Goal: Transaction & Acquisition: Book appointment/travel/reservation

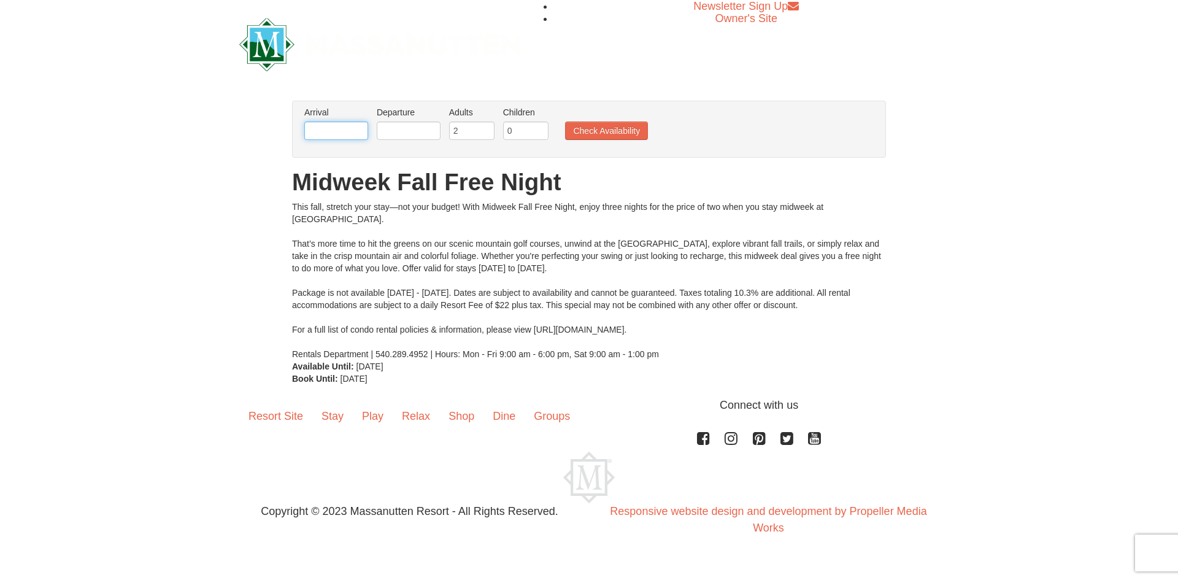
click at [337, 126] on input "text" at bounding box center [336, 130] width 64 height 18
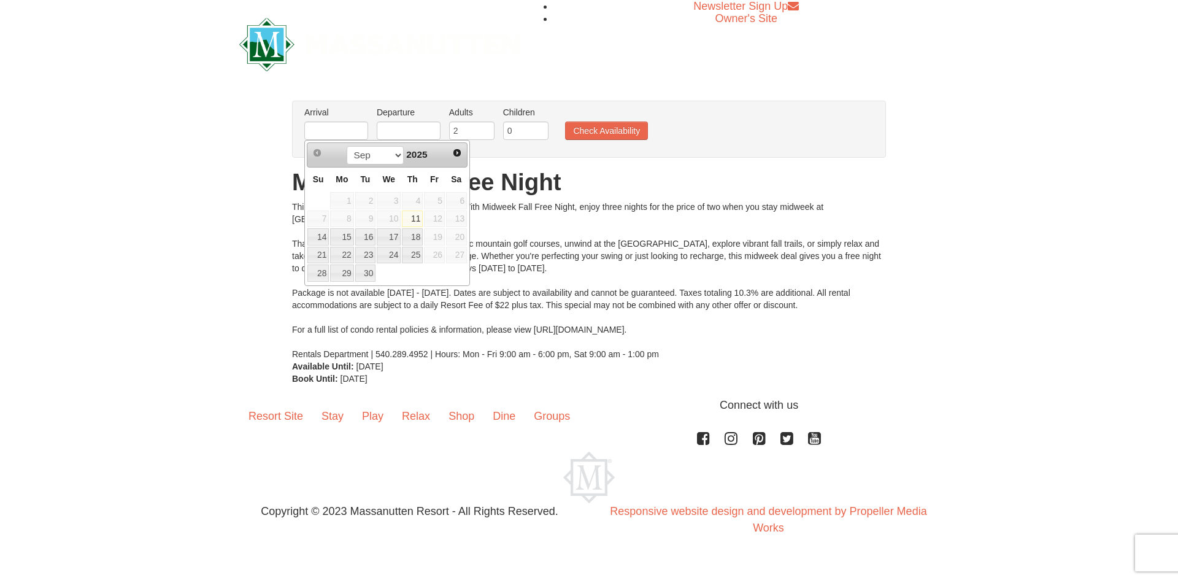
click at [245, 239] on div "× From: To: Adults: 2 Children: 0 Change Arrival Please format dates MM/DD/YYYY…" at bounding box center [589, 242] width 1178 height 309
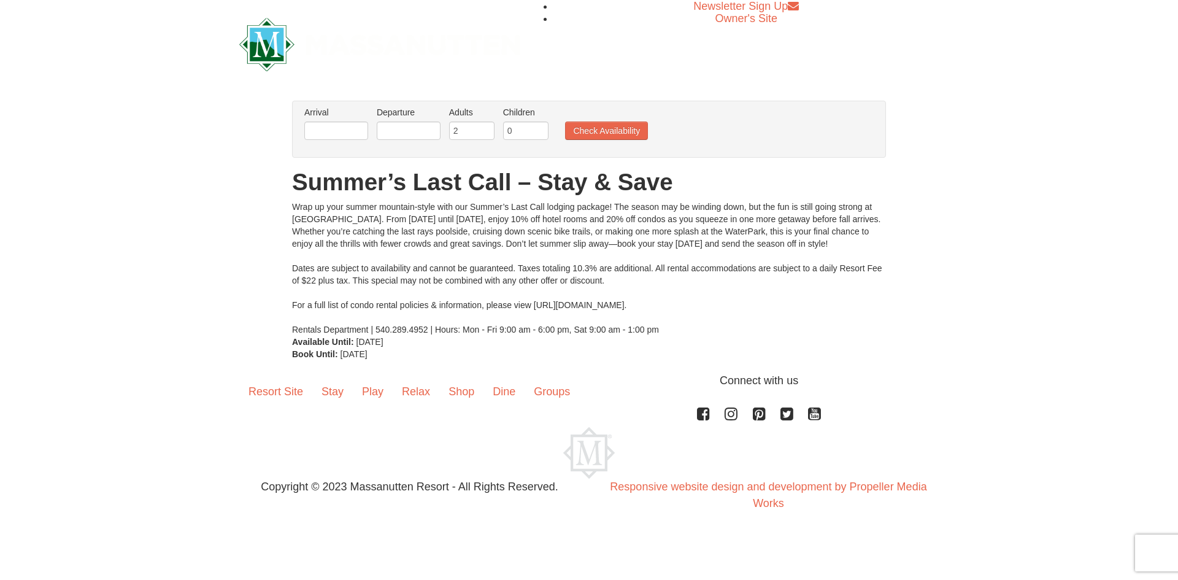
click at [353, 117] on label "Arrival Please format dates MM/DD/YYYY Please format dates MM/DD/YYYY" at bounding box center [336, 112] width 64 height 12
click at [351, 127] on input "text" at bounding box center [336, 130] width 64 height 18
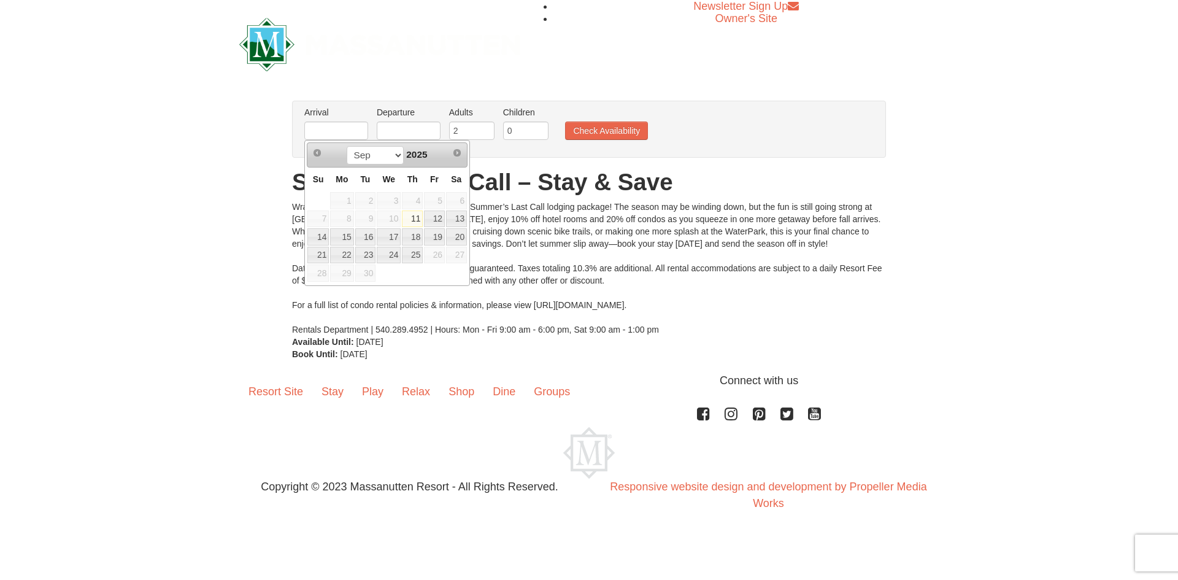
click at [248, 197] on div "× From: To: Adults: 2 Children: 0 Change Arrival Please format dates MM/DD/YYYY…" at bounding box center [589, 230] width 1178 height 284
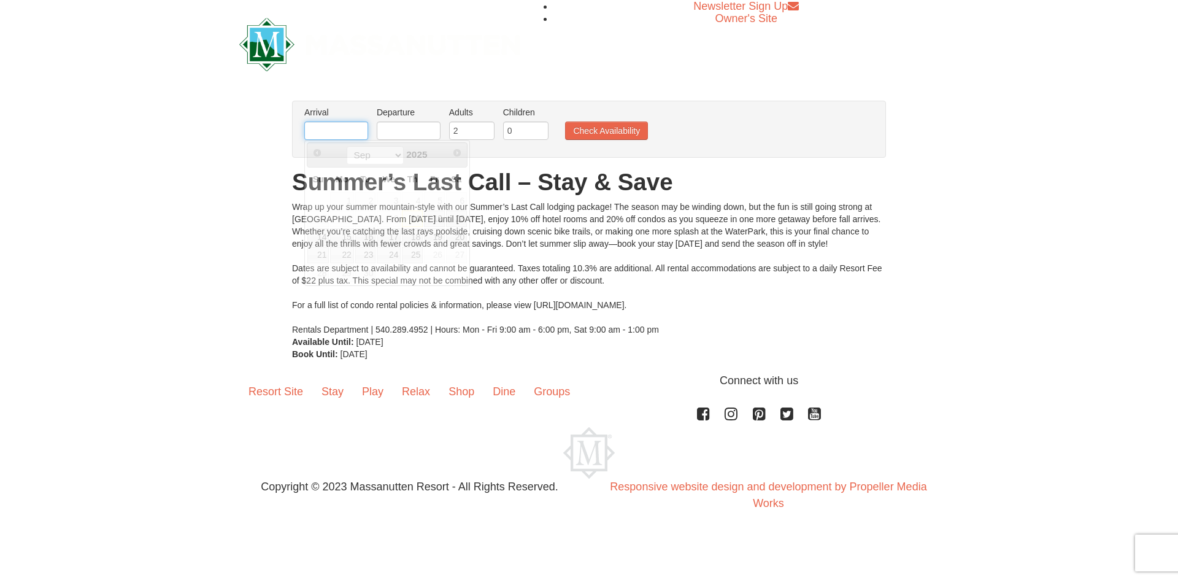
click at [347, 129] on input "text" at bounding box center [336, 130] width 64 height 18
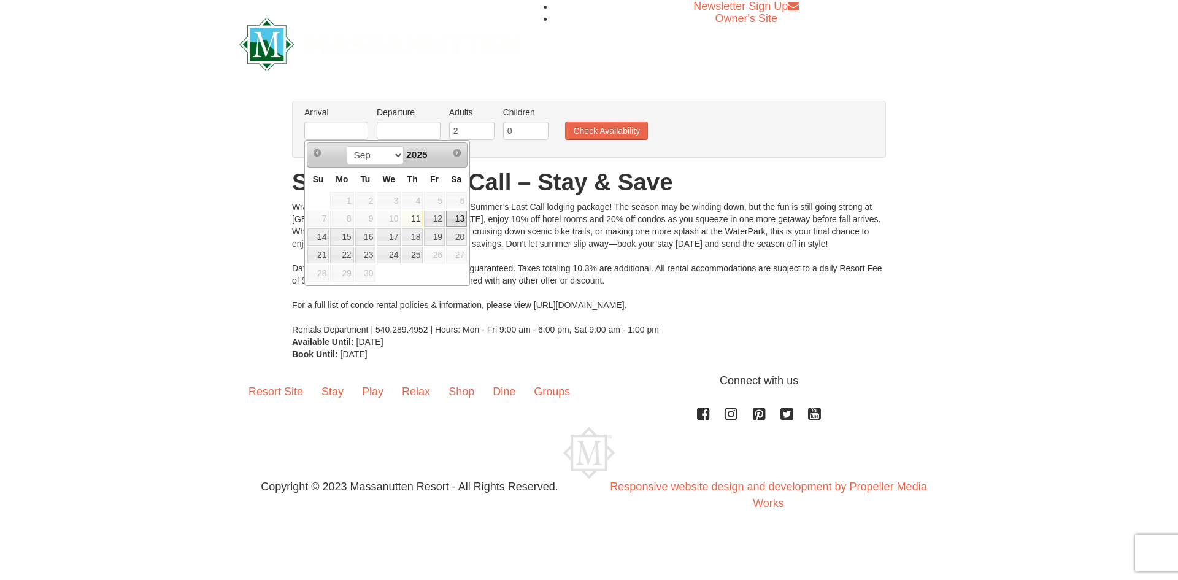
click at [461, 216] on link "13" at bounding box center [456, 218] width 21 height 17
type input "[DATE]"
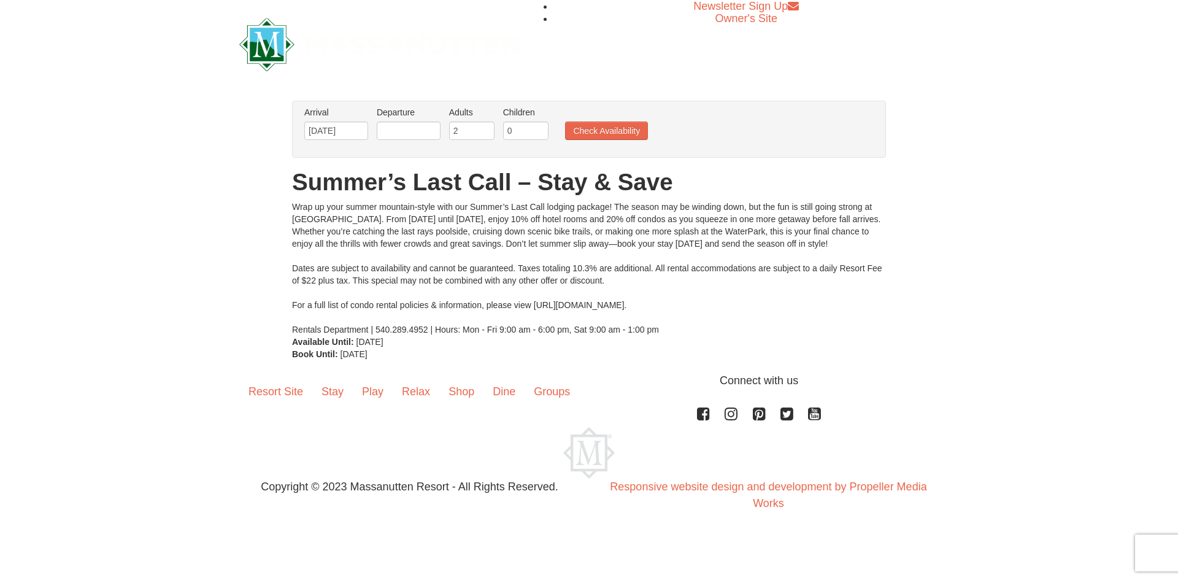
click at [421, 123] on li "Departure Please format dates MM/DD/YYYY Please format dates MM/DD/YYYY" at bounding box center [409, 126] width 70 height 40
drag, startPoint x: 423, startPoint y: 128, endPoint x: 421, endPoint y: 138, distance: 10.1
click at [423, 128] on input "text" at bounding box center [409, 130] width 64 height 18
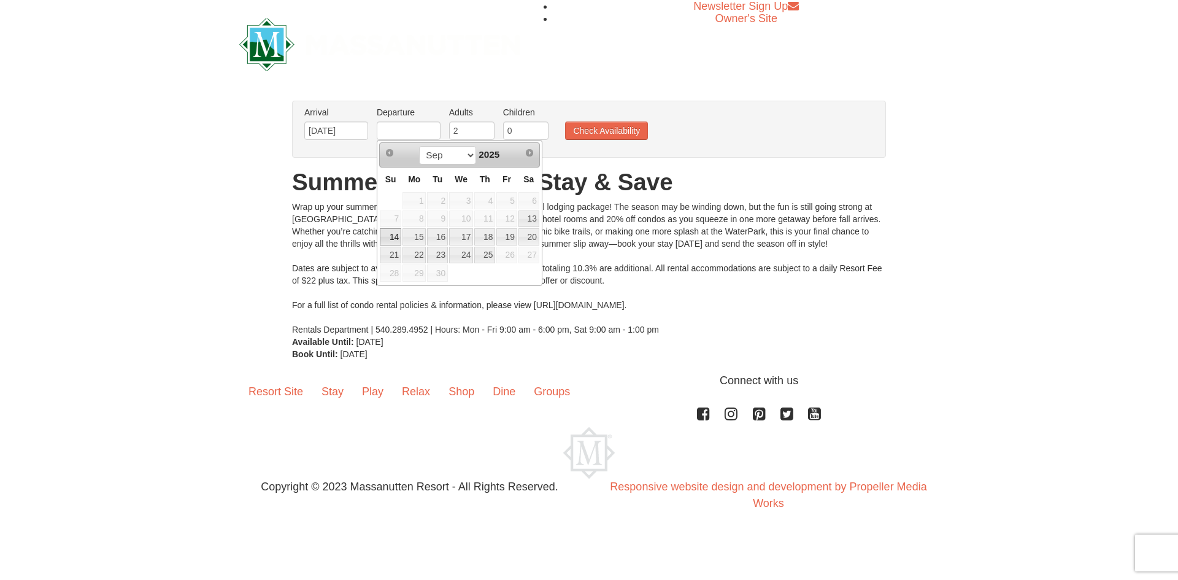
click at [388, 235] on link "14" at bounding box center [390, 236] width 21 height 17
type input "09/14/2025"
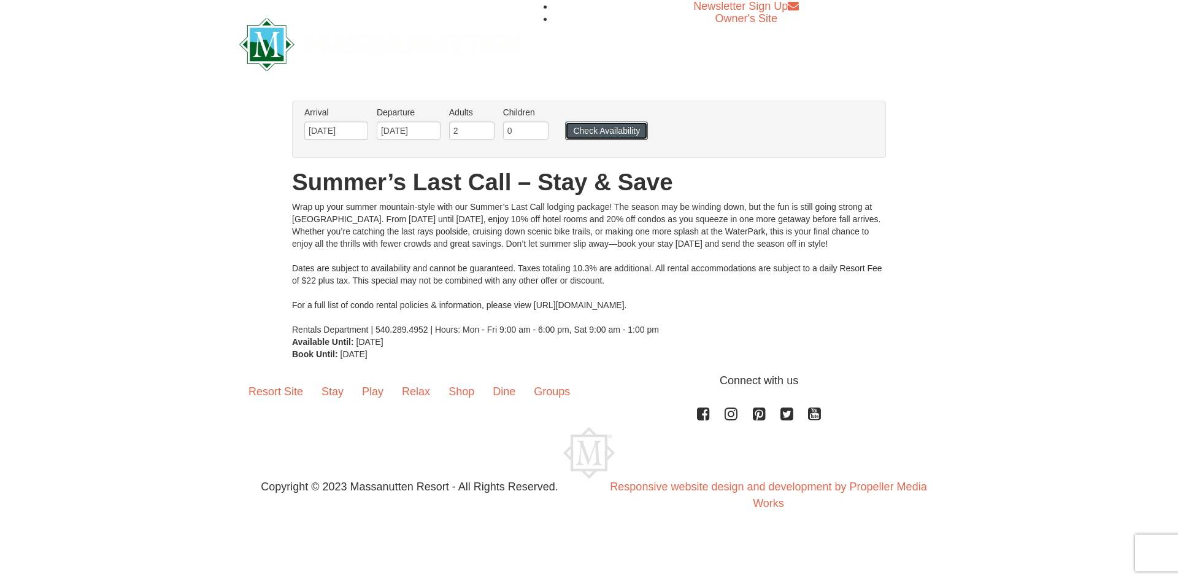
click at [609, 123] on button "Check Availability" at bounding box center [606, 130] width 83 height 18
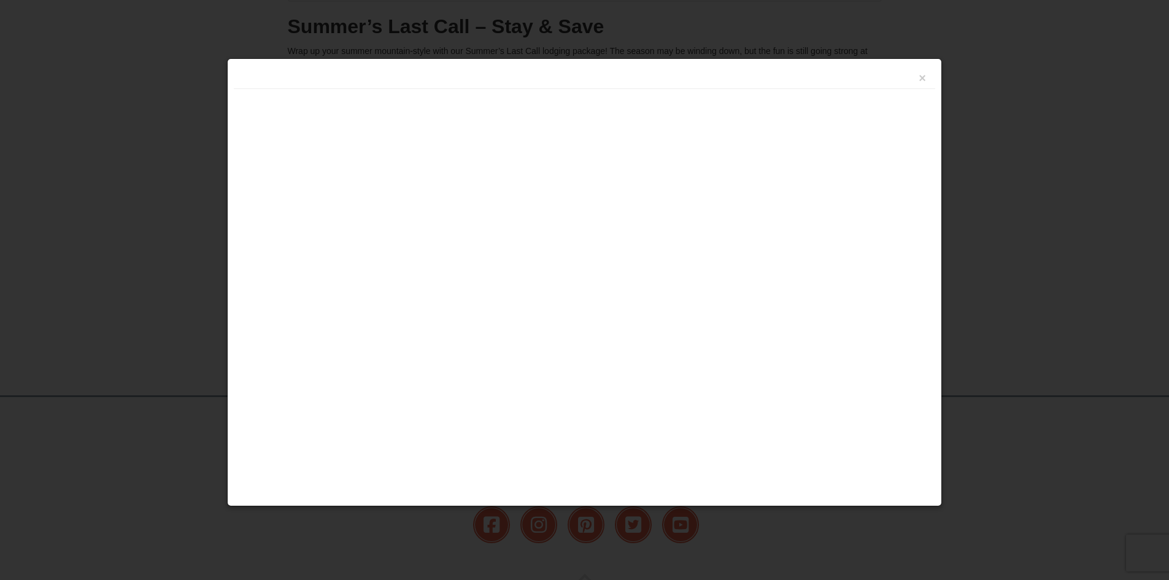
scroll to position [236, 0]
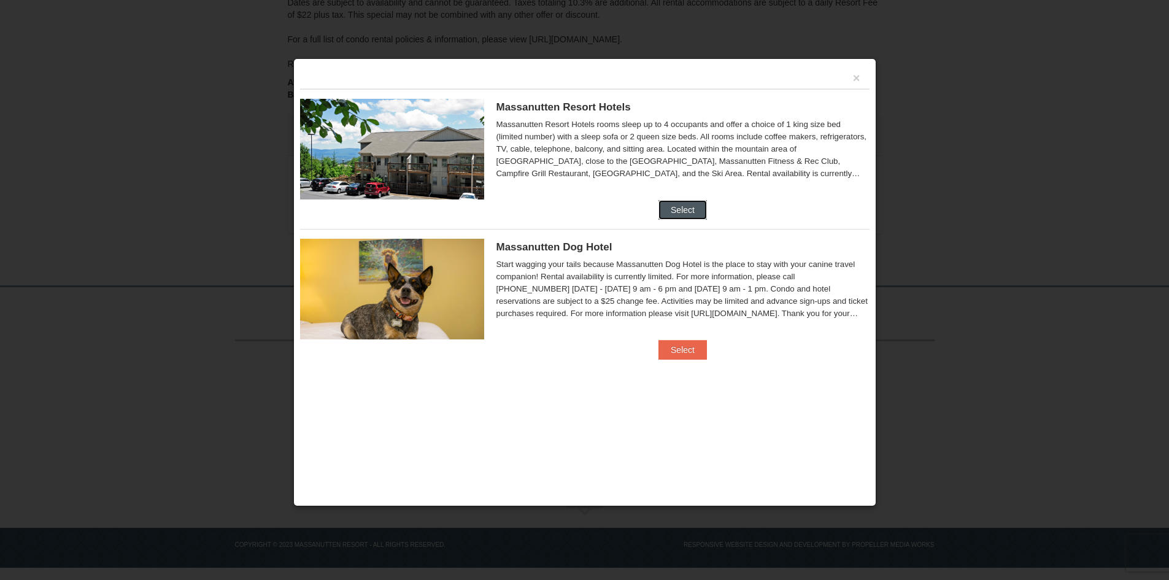
click at [671, 214] on button "Select" at bounding box center [682, 210] width 48 height 20
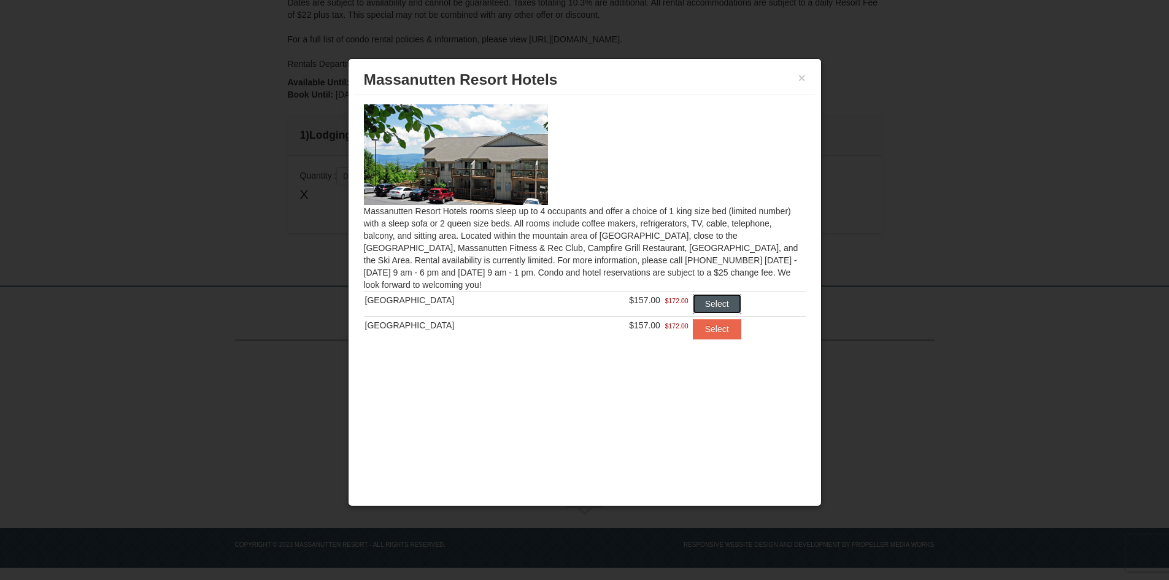
click at [712, 307] on button "Select" at bounding box center [717, 304] width 48 height 20
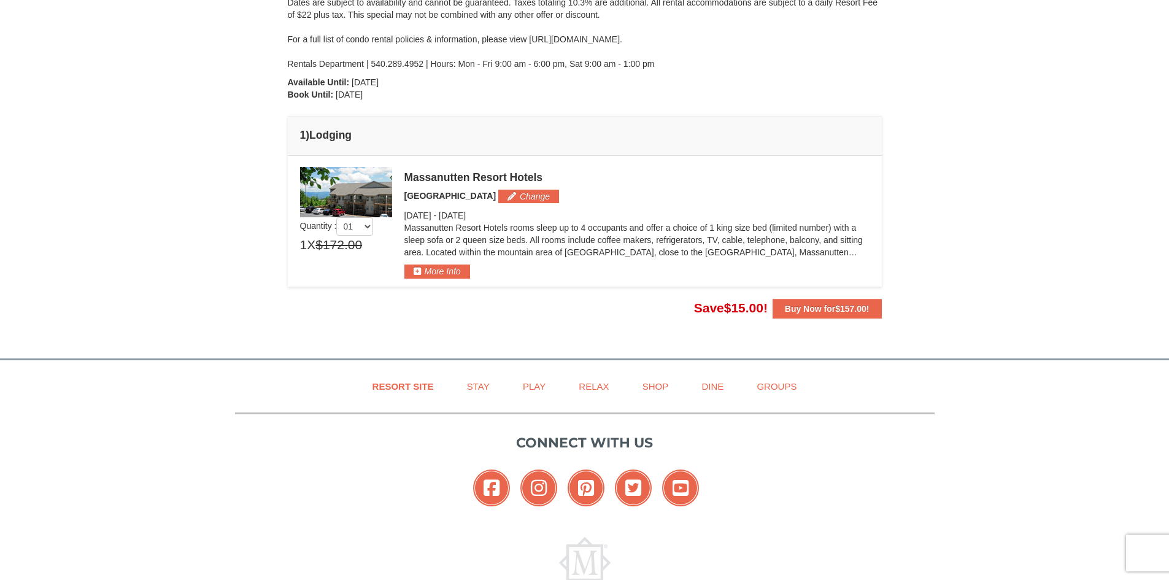
click at [371, 201] on img at bounding box center [346, 192] width 92 height 50
click at [436, 269] on button "More Info" at bounding box center [437, 270] width 66 height 13
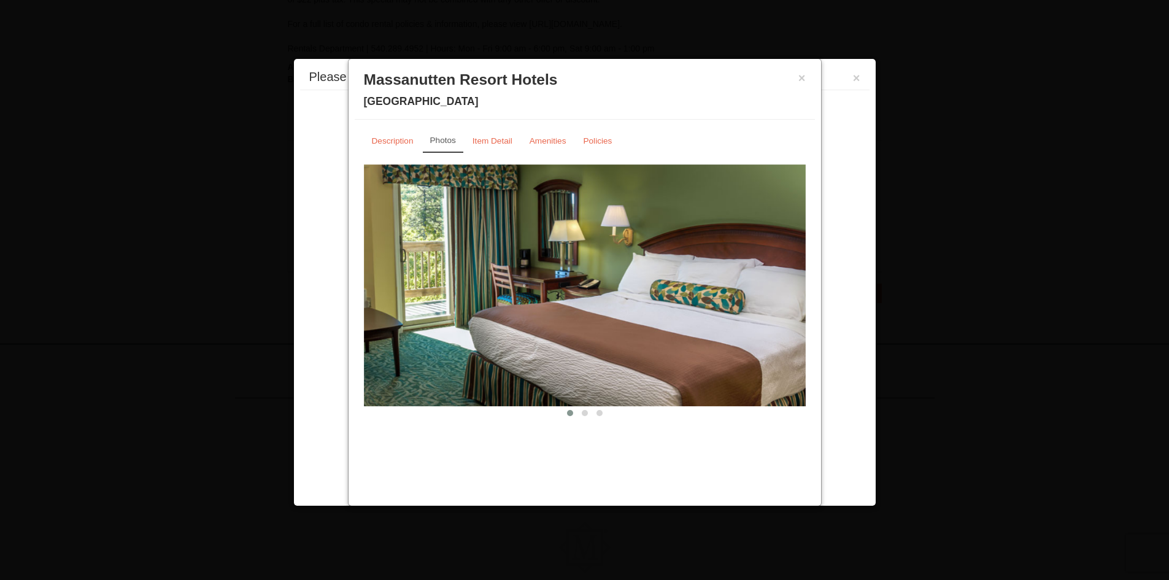
scroll to position [309, 0]
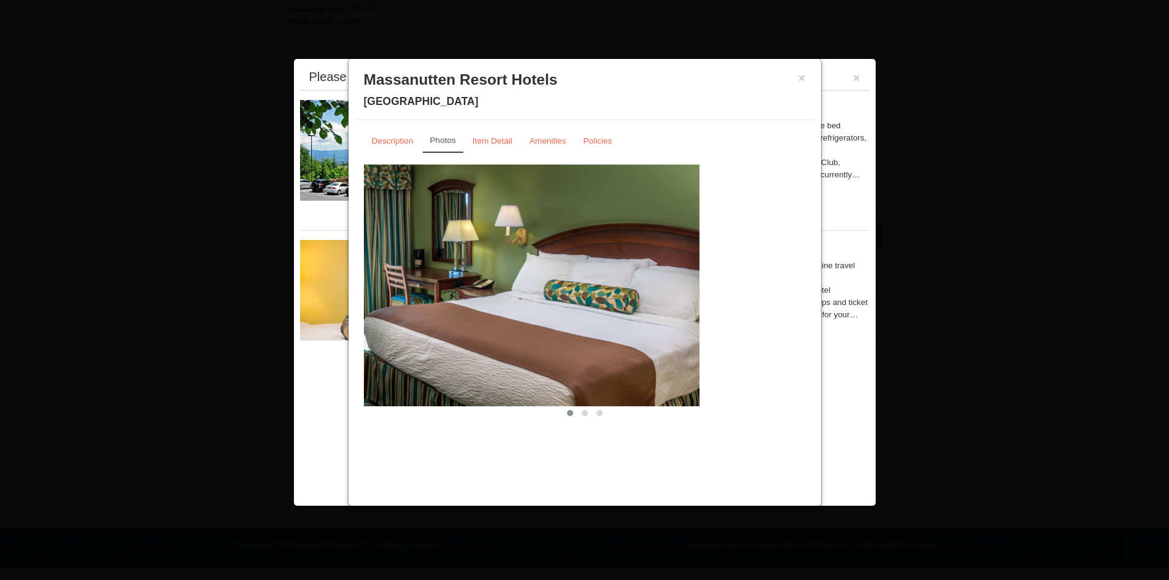
drag, startPoint x: 617, startPoint y: 302, endPoint x: 485, endPoint y: 308, distance: 132.7
click at [485, 307] on img at bounding box center [479, 285] width 442 height 242
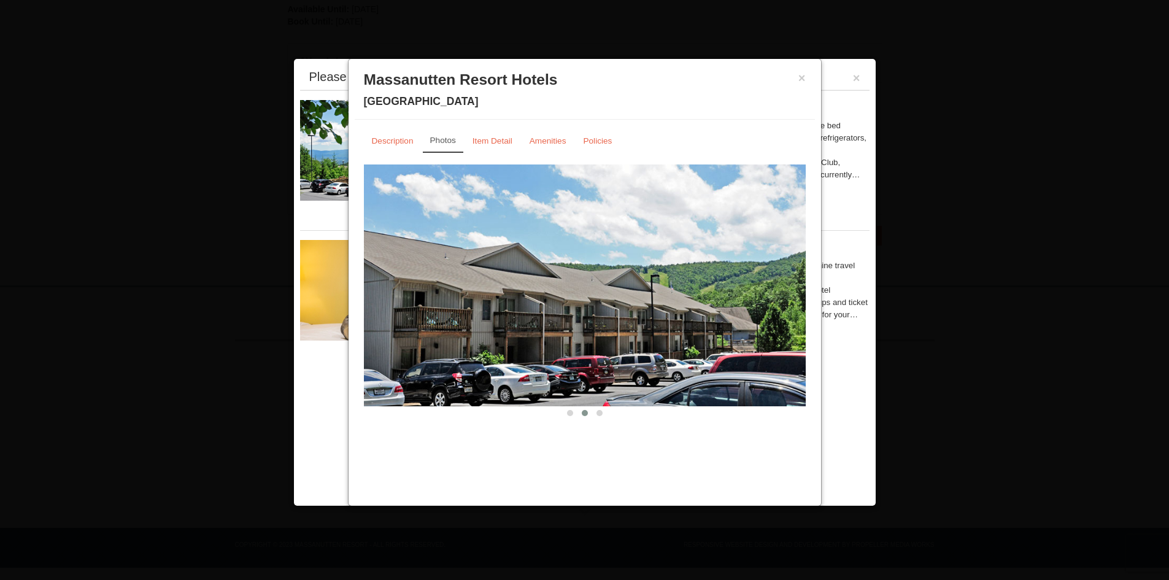
drag, startPoint x: 685, startPoint y: 315, endPoint x: 555, endPoint y: 315, distance: 129.5
click at [555, 315] on img at bounding box center [585, 285] width 442 height 242
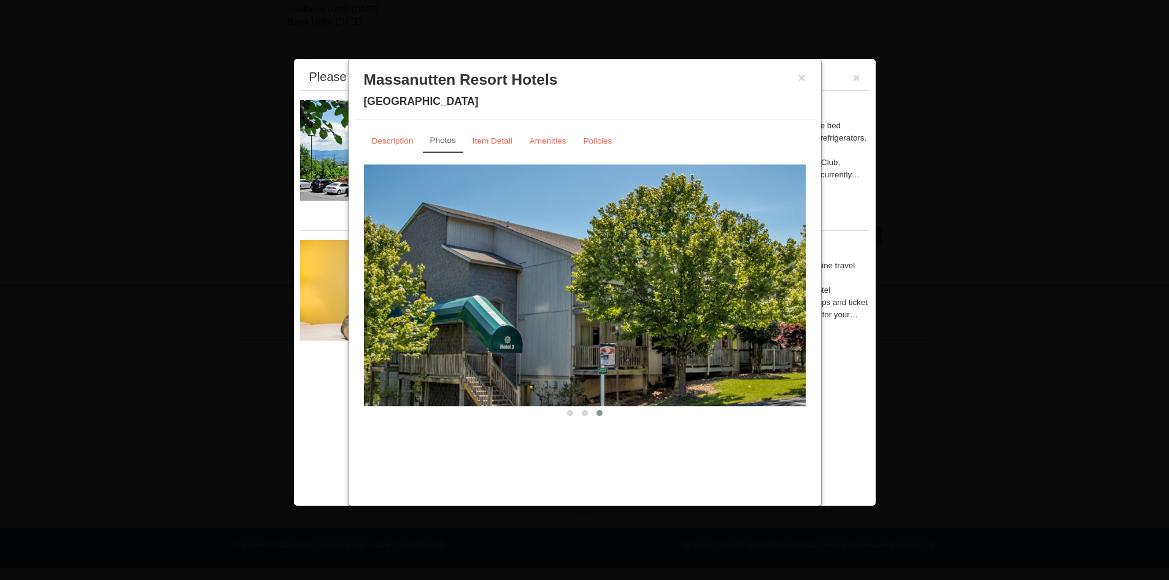
drag, startPoint x: 807, startPoint y: 74, endPoint x: 797, endPoint y: 79, distance: 10.7
click at [806, 74] on div "× Massanutten Resort Hotels Hotel King Room" at bounding box center [585, 92] width 460 height 55
click at [793, 82] on h3 "Massanutten Resort Hotels" at bounding box center [585, 80] width 442 height 18
click at [804, 79] on button "×" at bounding box center [801, 78] width 7 height 12
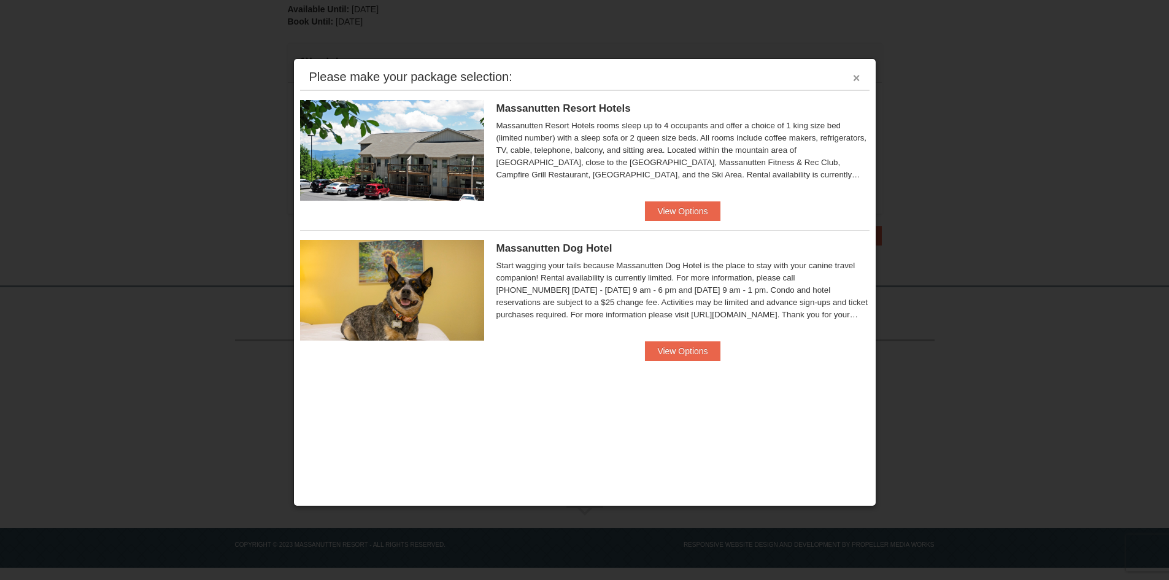
click at [859, 80] on button "×" at bounding box center [856, 78] width 7 height 12
